Goal: Share content: Share content

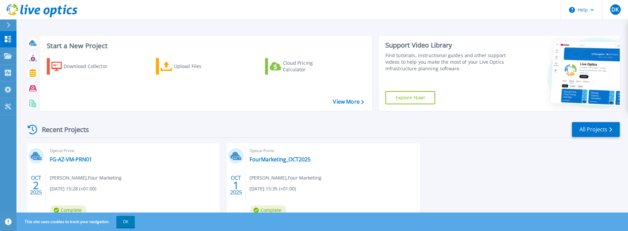
scroll to position [33, 0]
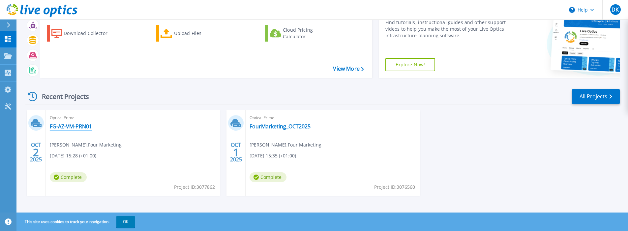
click at [83, 127] on link "FG-AZ-VM-PRN01" at bounding box center [71, 126] width 42 height 7
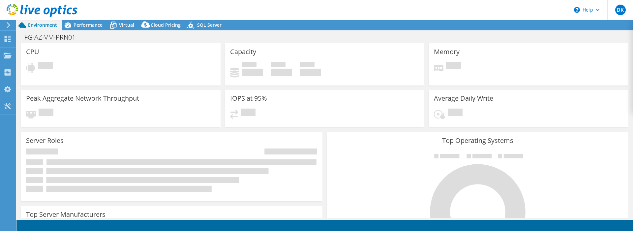
select select "USD"
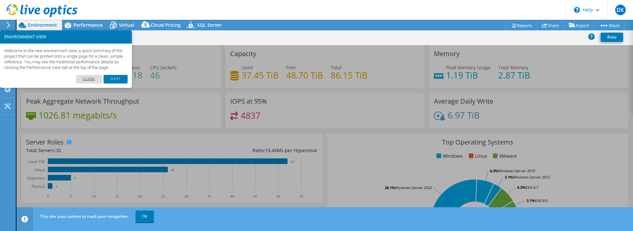
click at [92, 83] on link "Close" at bounding box center [89, 79] width 26 height 9
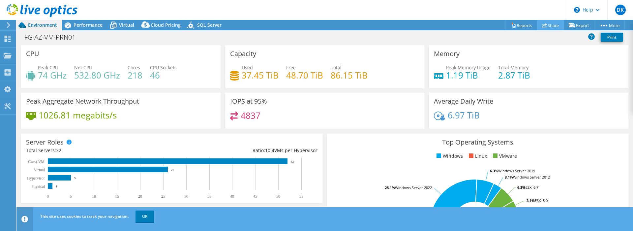
click at [550, 24] on link "Share" at bounding box center [550, 25] width 27 height 10
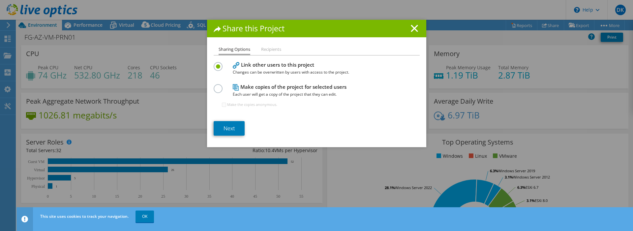
click at [268, 50] on li "Recipients" at bounding box center [271, 50] width 20 height 8
click at [257, 89] on h4 "Make copies of the project for selected users Each user will get a copy of the …" at bounding box center [315, 90] width 165 height 15
click at [220, 87] on div at bounding box center [220, 87] width 12 height 7
click at [218, 86] on label at bounding box center [220, 85] width 12 height 2
click at [0, 0] on input "radio" at bounding box center [0, 0] width 0 height 0
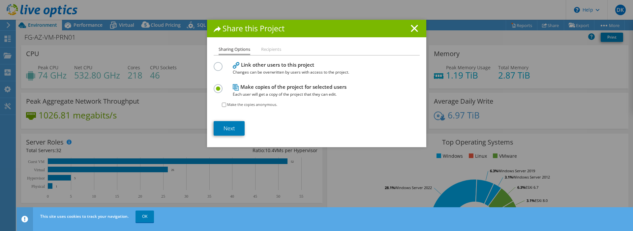
click at [216, 64] on label at bounding box center [220, 63] width 12 height 2
click at [0, 0] on input "radio" at bounding box center [0, 0] width 0 height 0
click at [231, 129] on link "Next" at bounding box center [229, 128] width 31 height 15
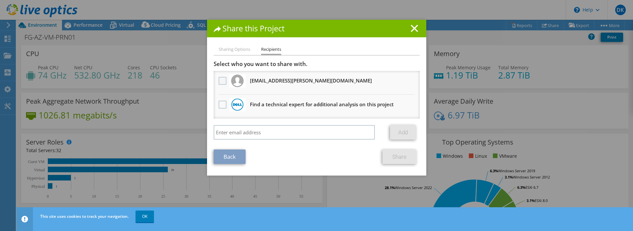
click at [219, 82] on label at bounding box center [224, 81] width 10 height 8
click at [0, 0] on input "checkbox" at bounding box center [0, 0] width 0 height 0
click at [395, 158] on link "Share" at bounding box center [400, 156] width 34 height 15
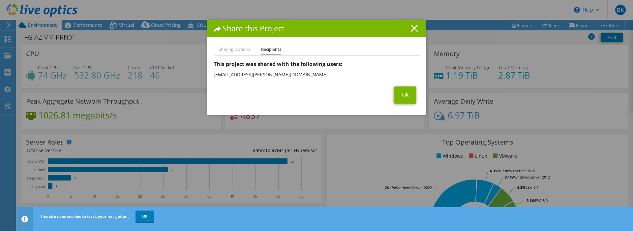
click at [286, 96] on div "Ok" at bounding box center [317, 94] width 206 height 17
click at [362, 103] on div "Ok" at bounding box center [317, 94] width 206 height 17
click at [408, 93] on link "Ok" at bounding box center [405, 94] width 22 height 17
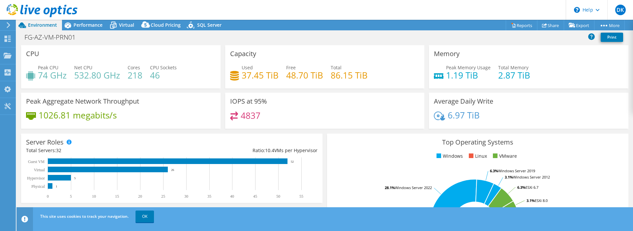
click at [9, 23] on icon at bounding box center [8, 25] width 5 height 6
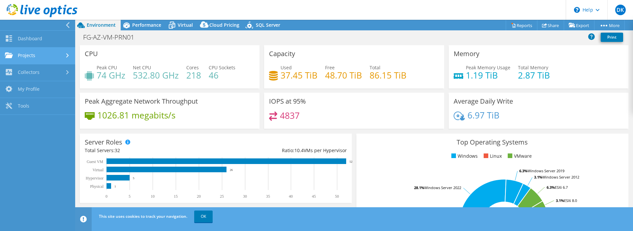
click at [29, 55] on link "Projects" at bounding box center [37, 55] width 75 height 17
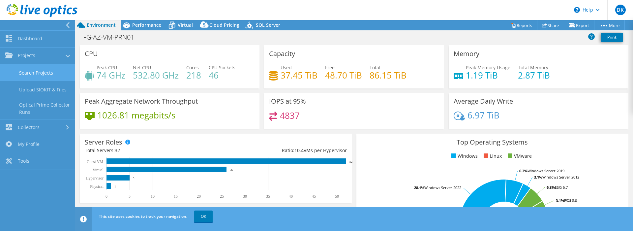
click at [42, 75] on link "Search Projects" at bounding box center [37, 72] width 75 height 17
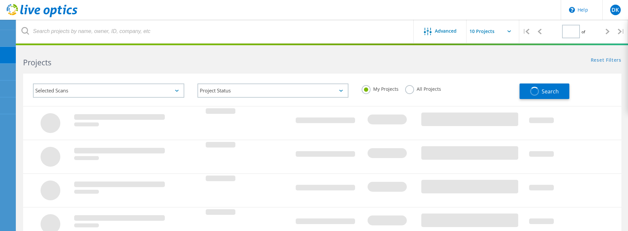
type input "1"
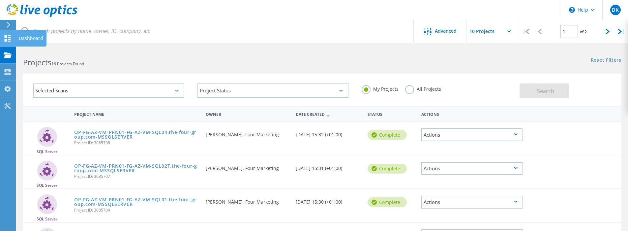
click at [7, 39] on use at bounding box center [8, 38] width 6 height 6
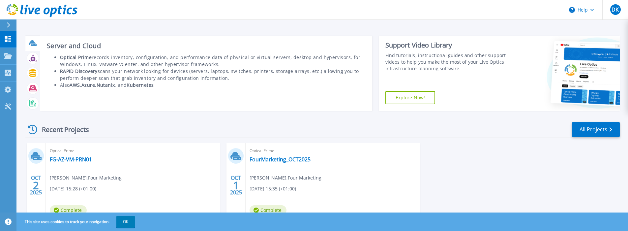
scroll to position [33, 0]
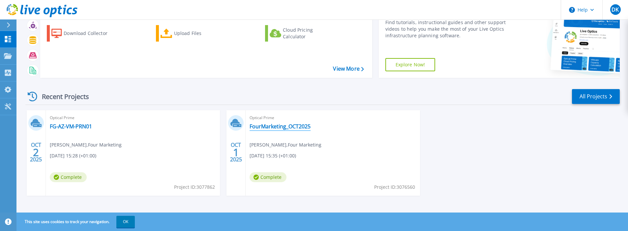
click at [299, 127] on link "FourMarketing_OCT2025" at bounding box center [280, 126] width 61 height 7
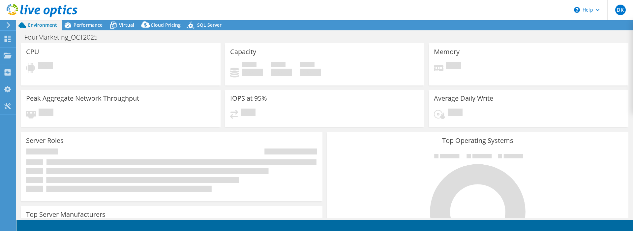
select select "USD"
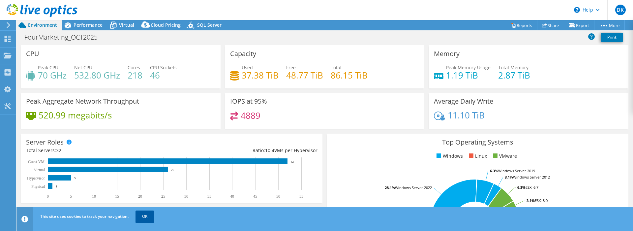
click at [144, 219] on link "OK" at bounding box center [145, 216] width 18 height 12
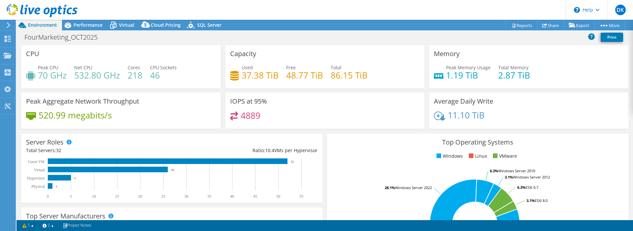
click at [305, 38] on div "FourMarketing_OCT2025 Print" at bounding box center [324, 37] width 617 height 12
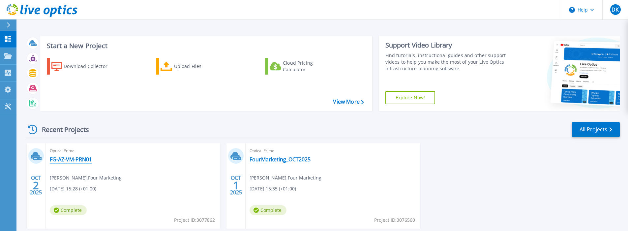
click at [83, 159] on link "FG-AZ-VM-PRN01" at bounding box center [71, 159] width 42 height 7
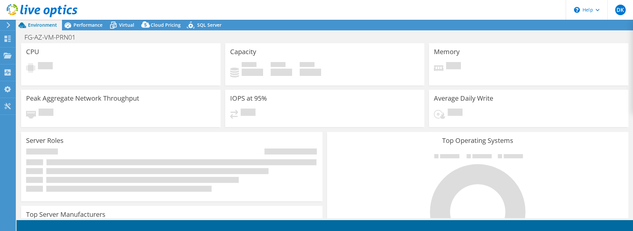
select select "USD"
